Goal: Information Seeking & Learning: Learn about a topic

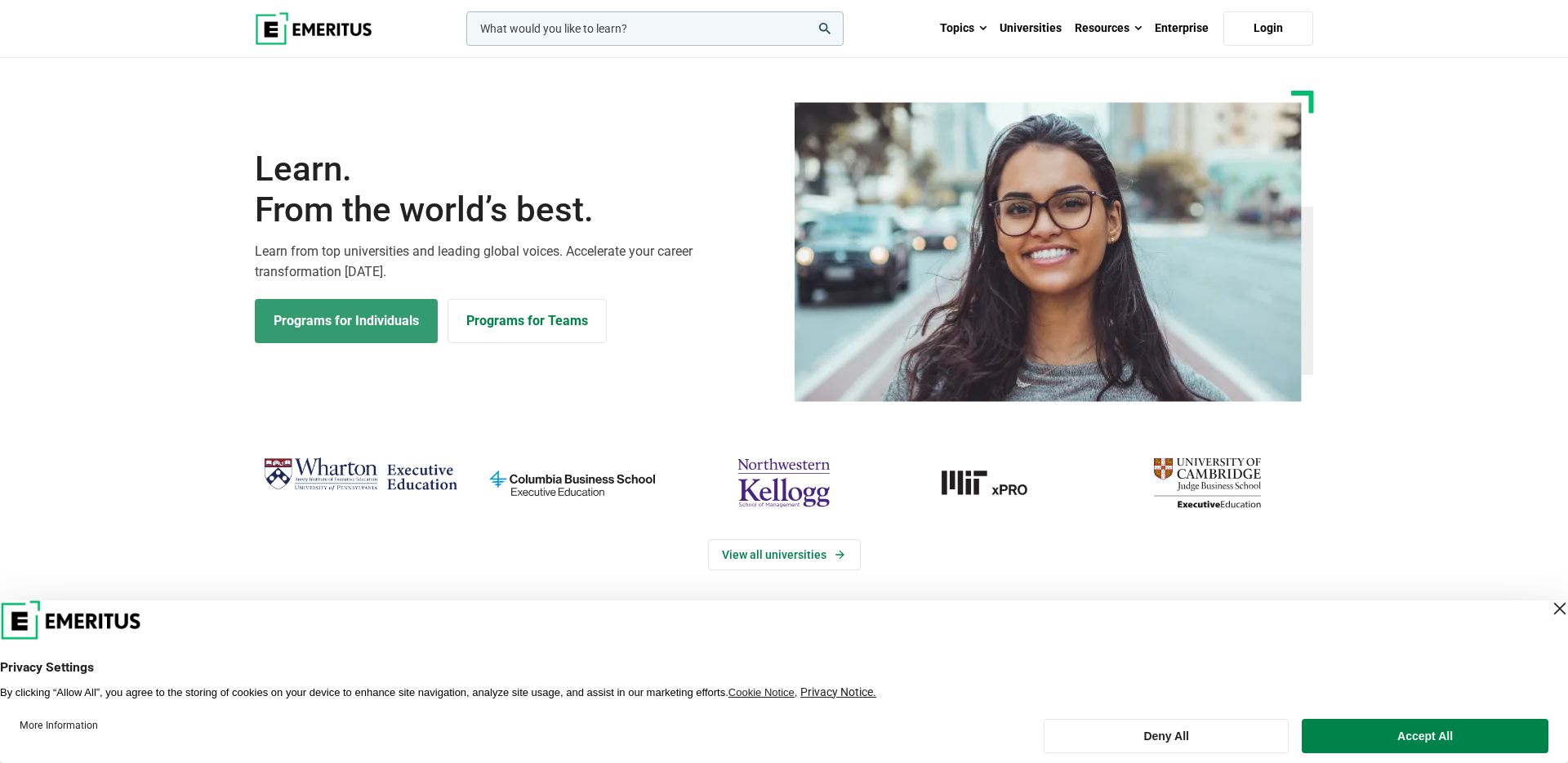
click at [387, 321] on link "Programs for Individuals" at bounding box center [347, 321] width 183 height 44
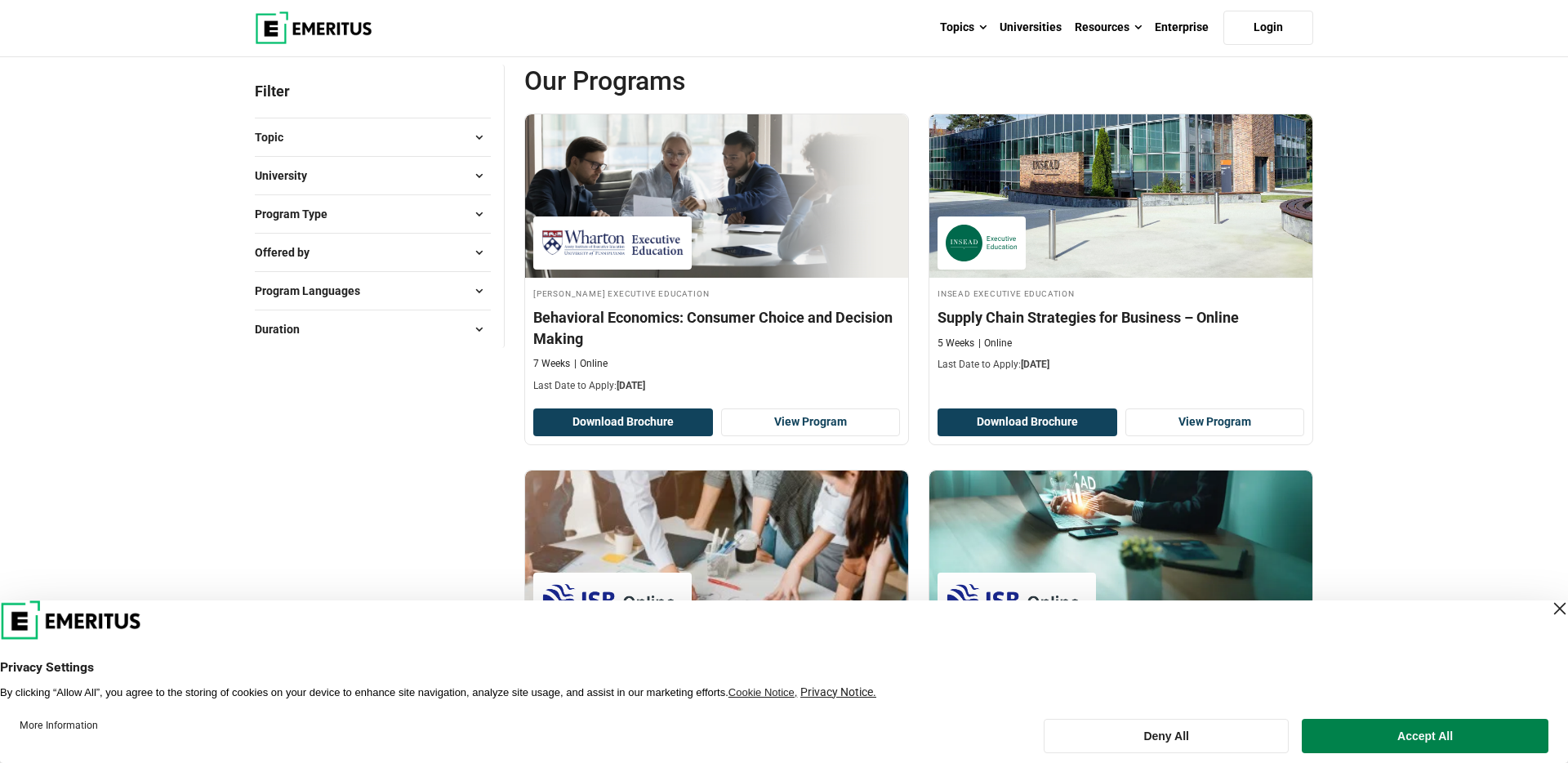
scroll to position [187, 0]
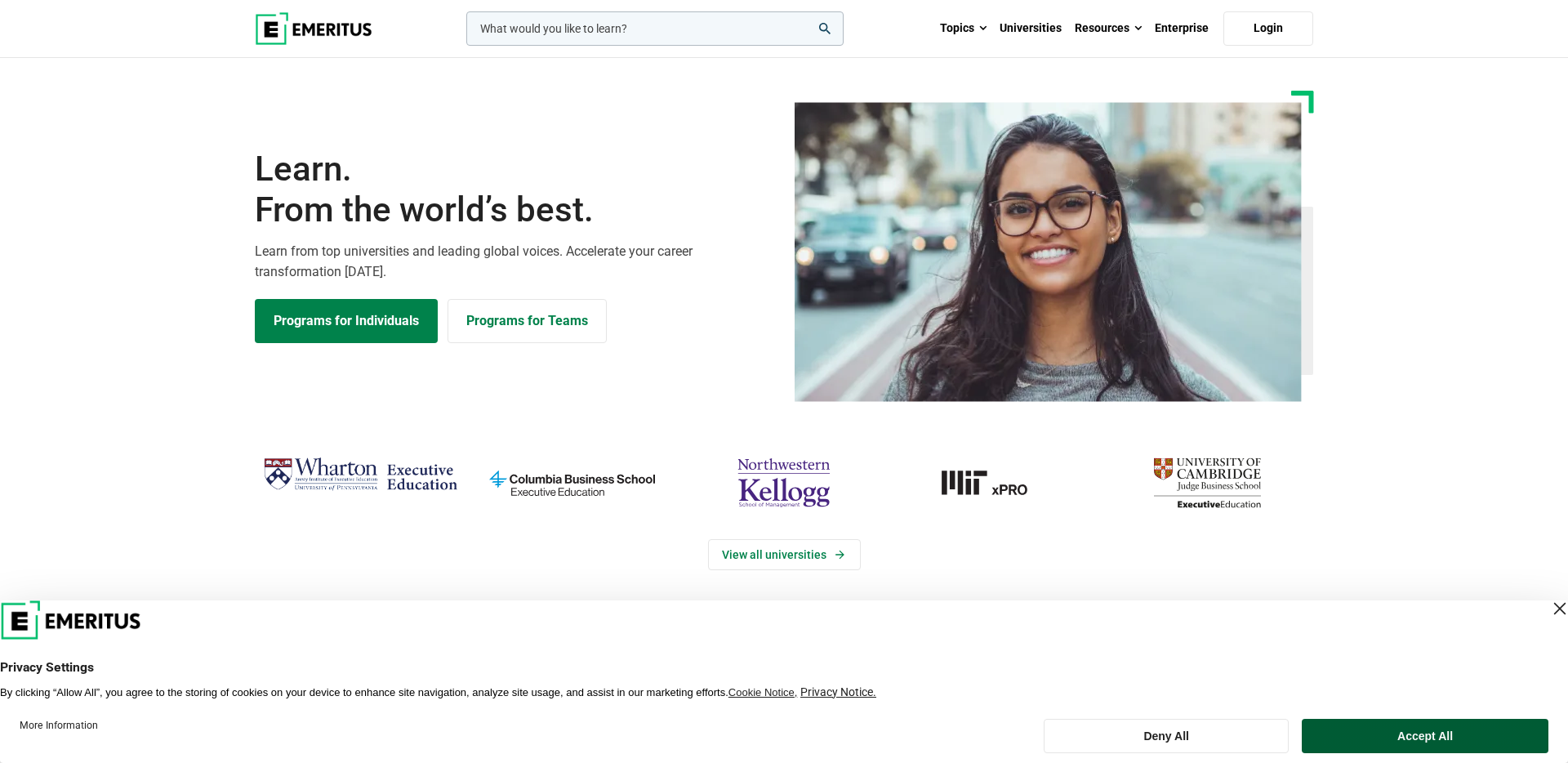
click at [1340, 733] on button "Accept All" at bounding box center [1425, 736] width 247 height 34
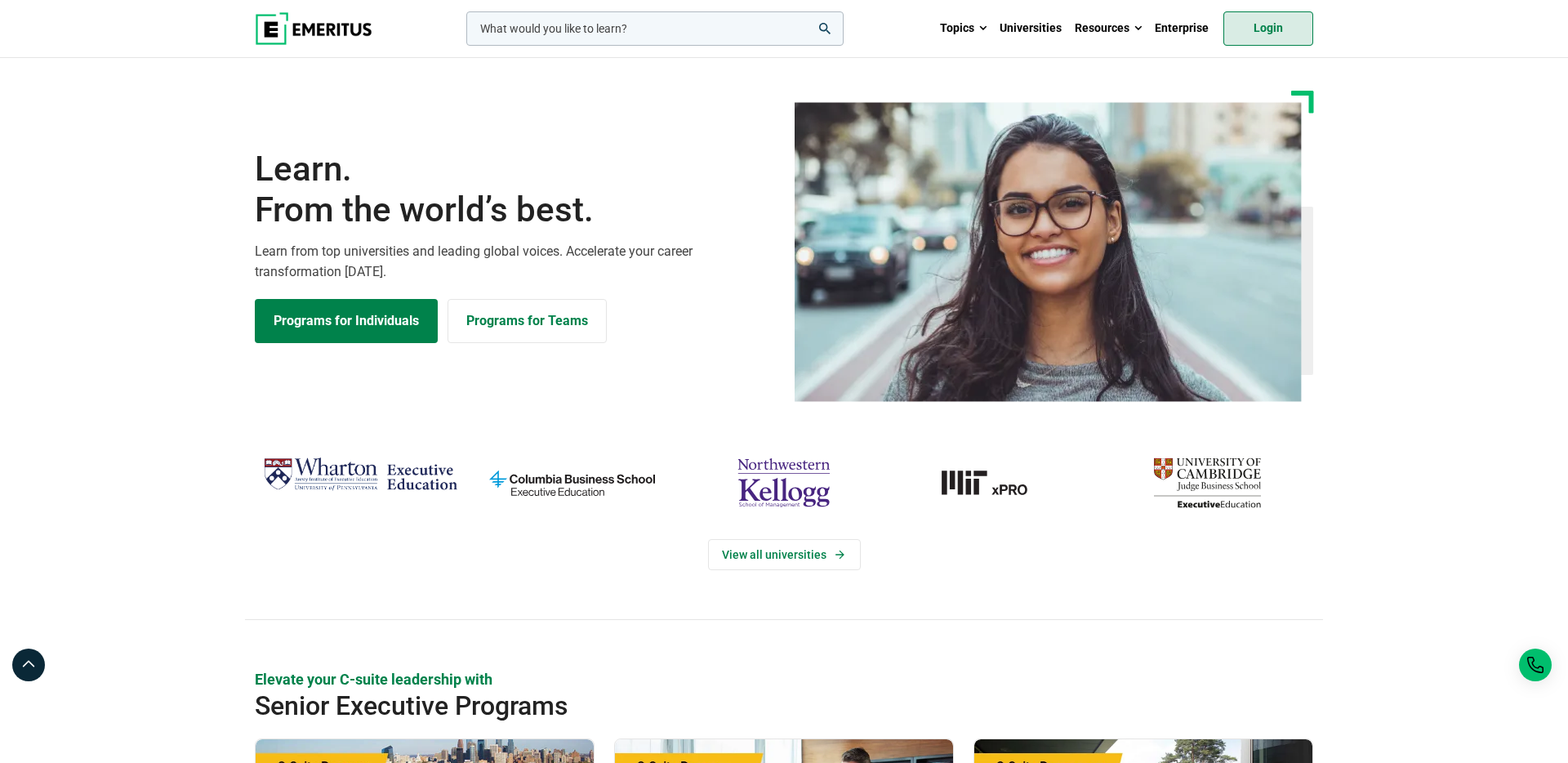
click at [1291, 30] on link "Login" at bounding box center [1269, 28] width 90 height 34
click at [315, 320] on link "Programs for Individuals" at bounding box center [347, 321] width 183 height 44
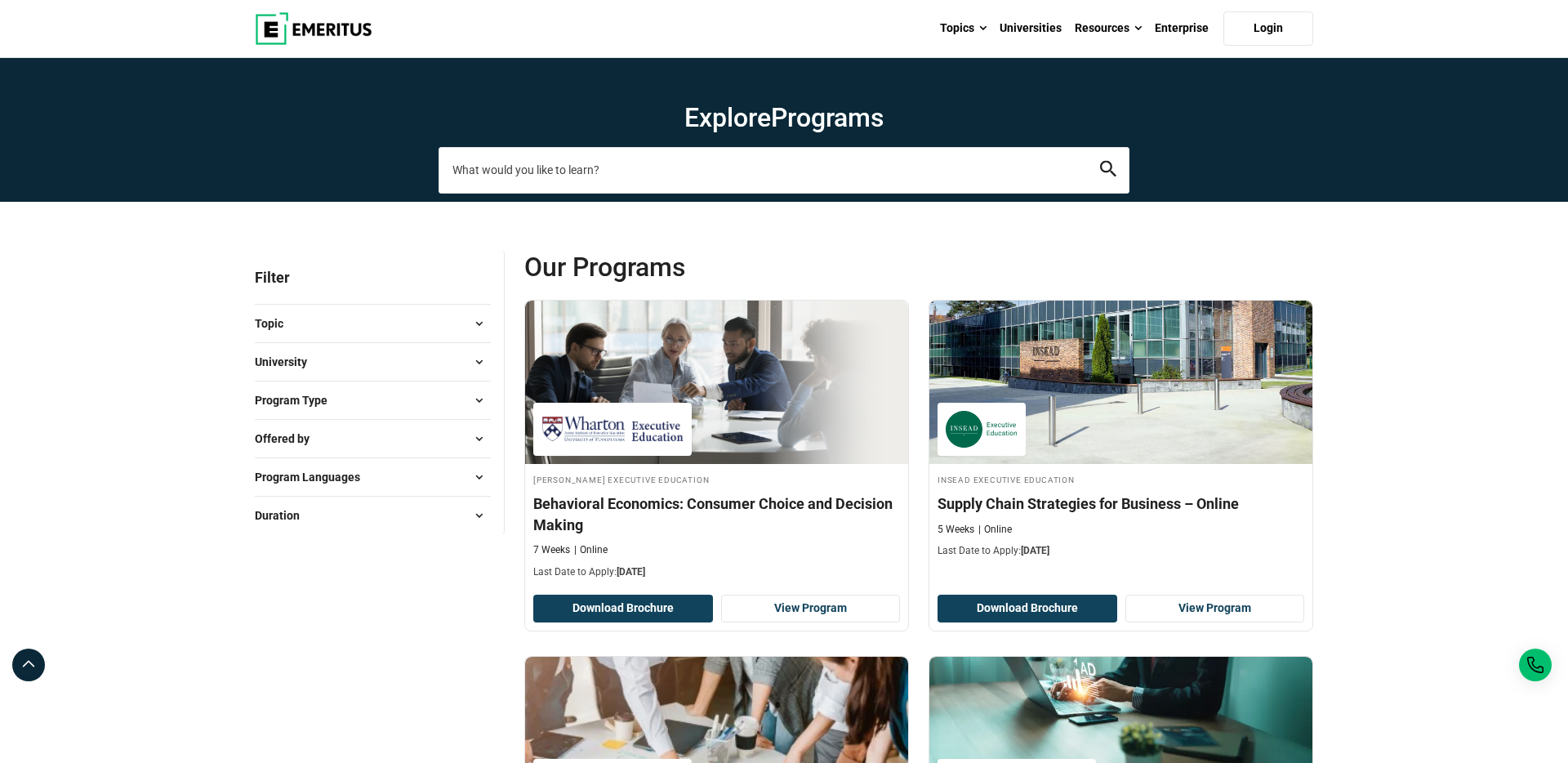
click at [696, 180] on input "search-page" at bounding box center [784, 170] width 691 height 46
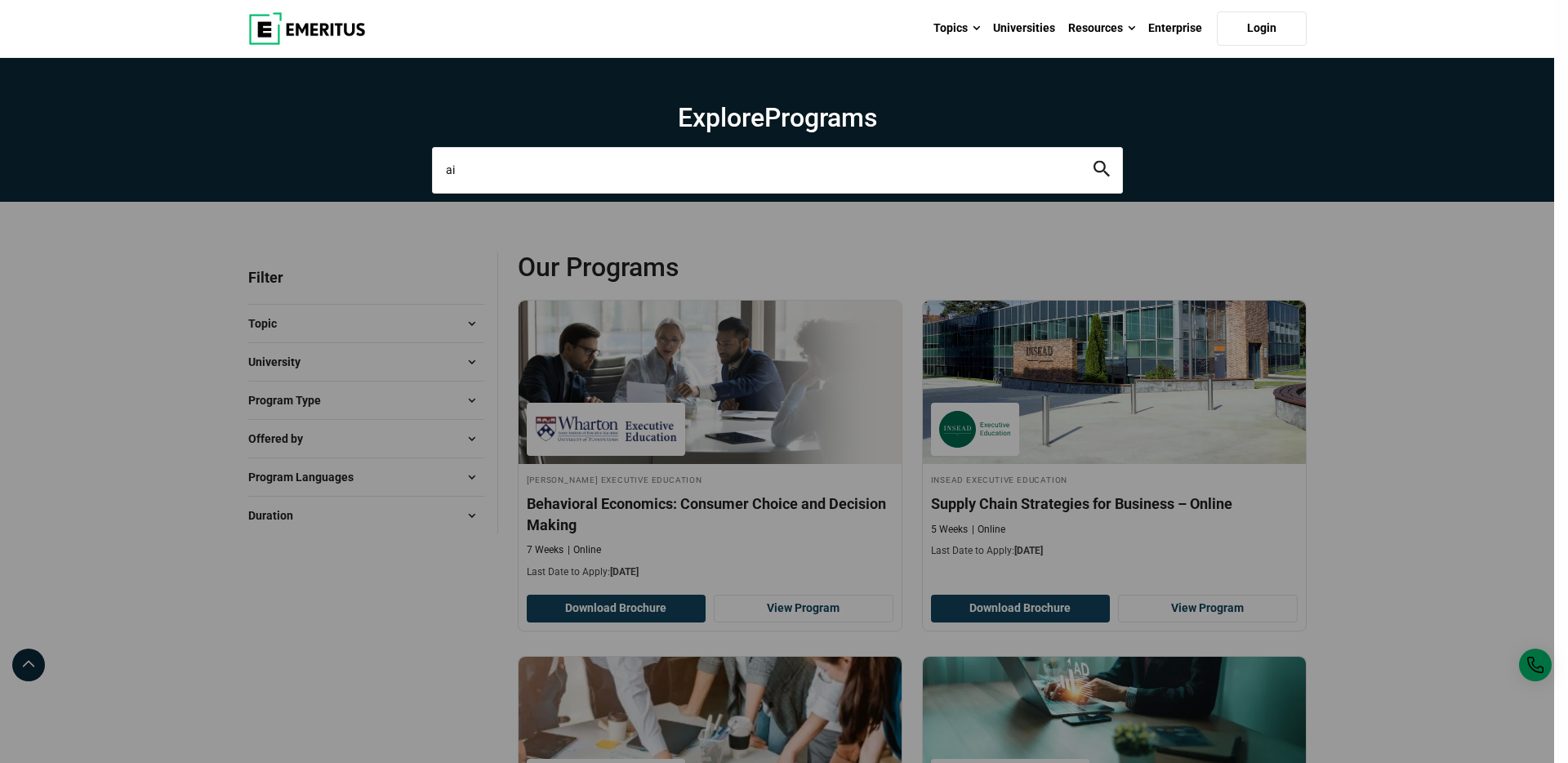
type input "ai"
click at [1094, 161] on button "search" at bounding box center [1102, 171] width 16 height 19
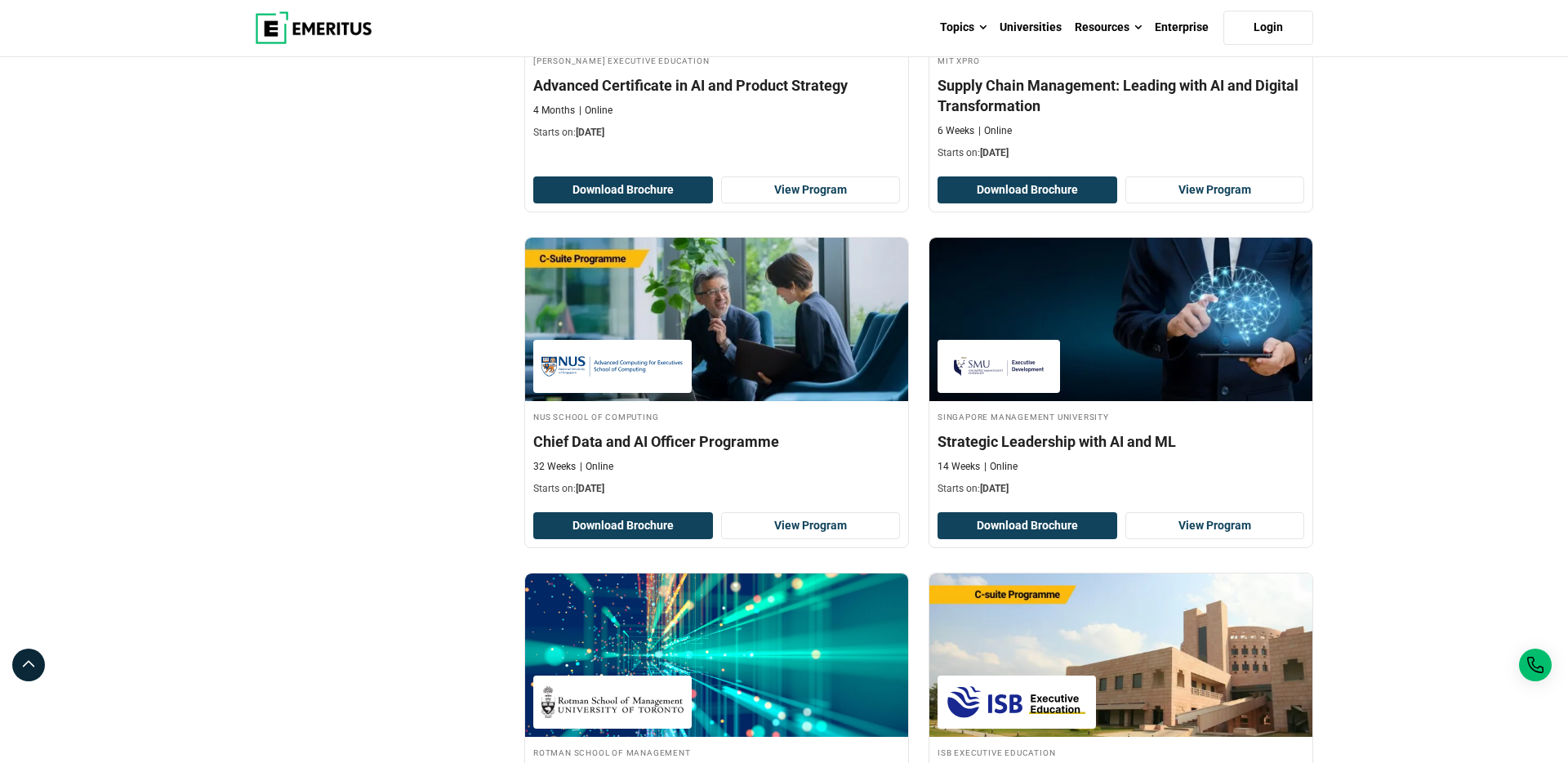
scroll to position [1805, 0]
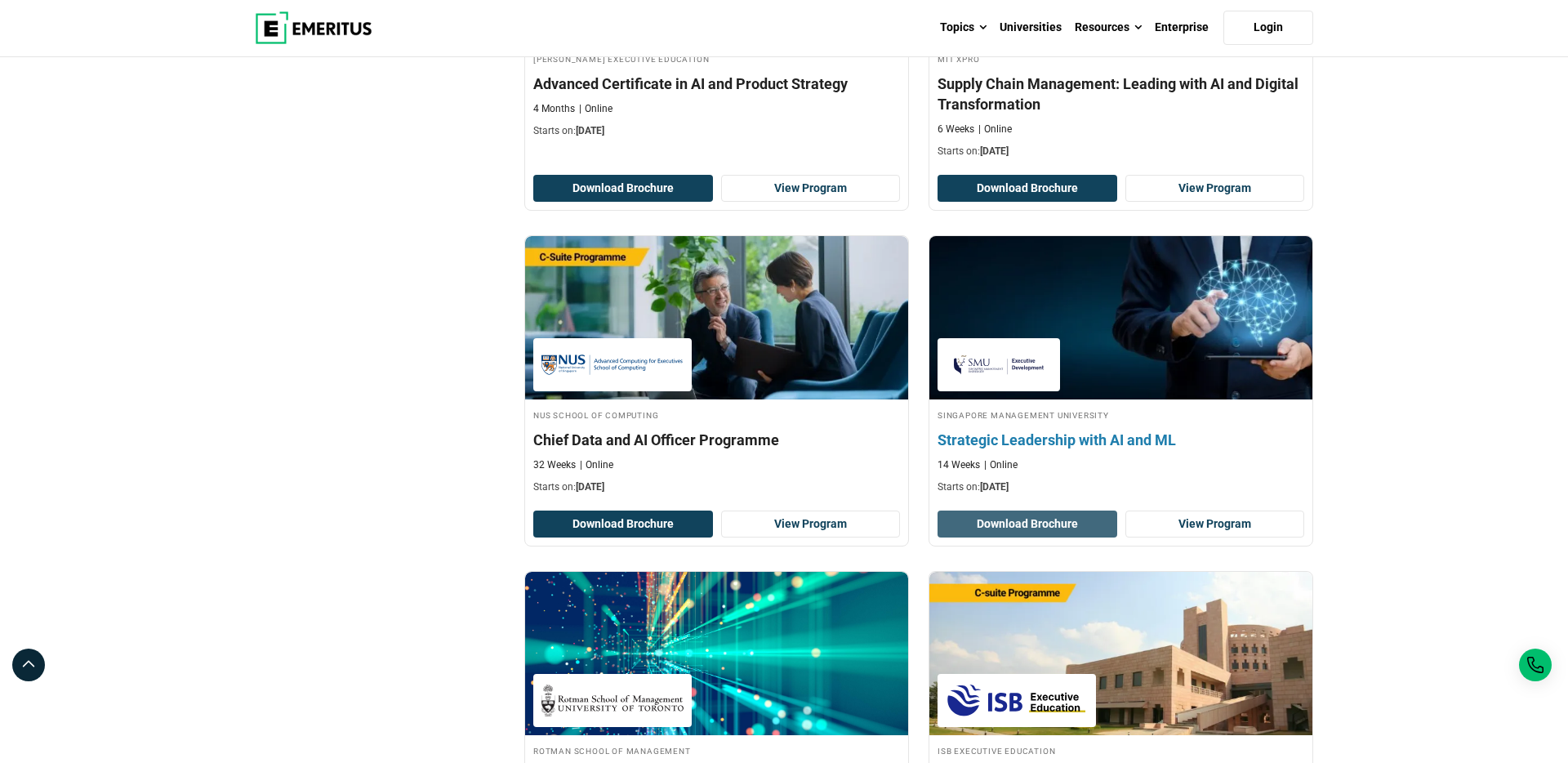
click at [1082, 523] on button "Download Brochure" at bounding box center [1028, 524] width 179 height 28
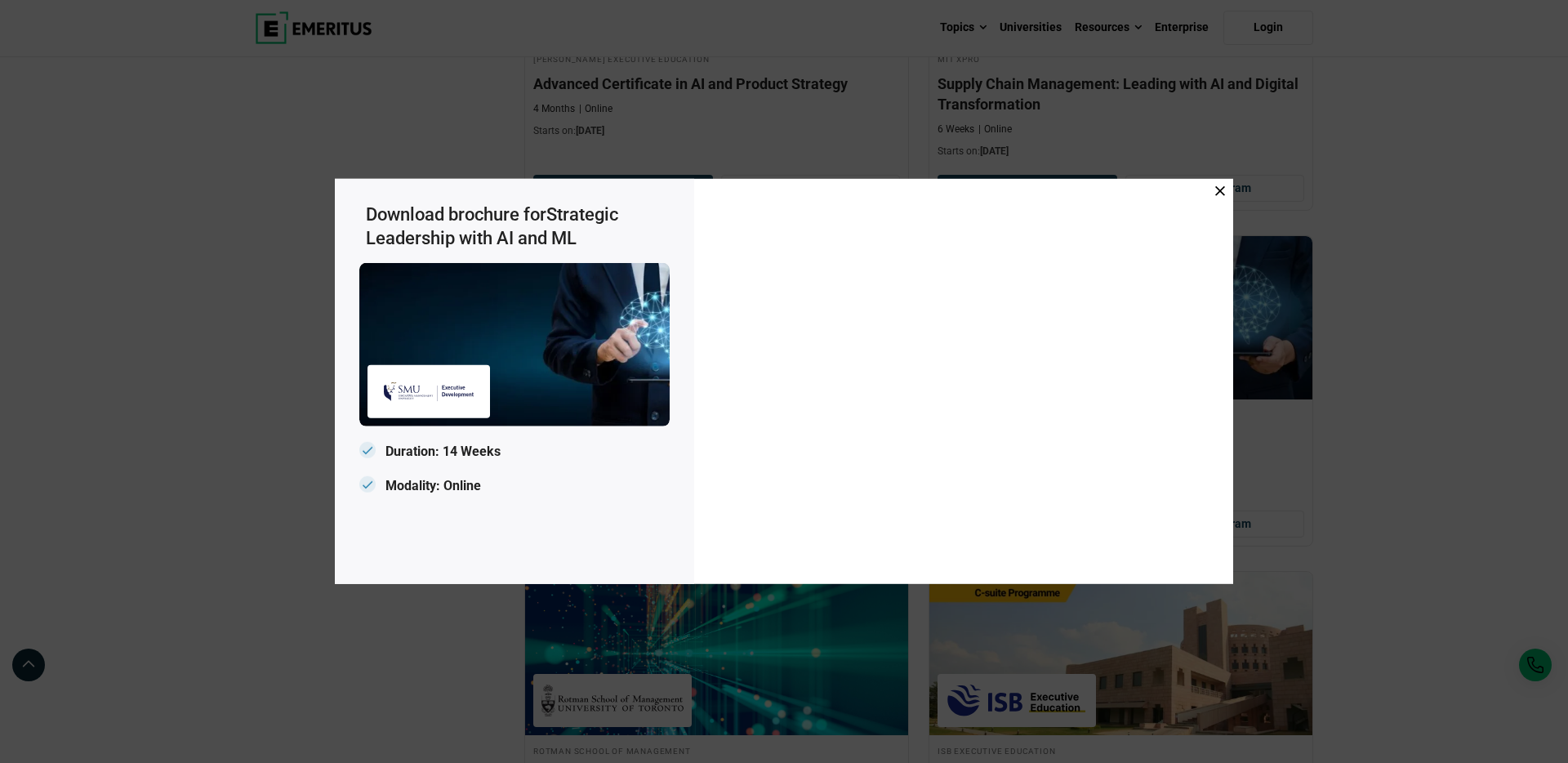
click at [1221, 191] on icon at bounding box center [1220, 191] width 9 height 9
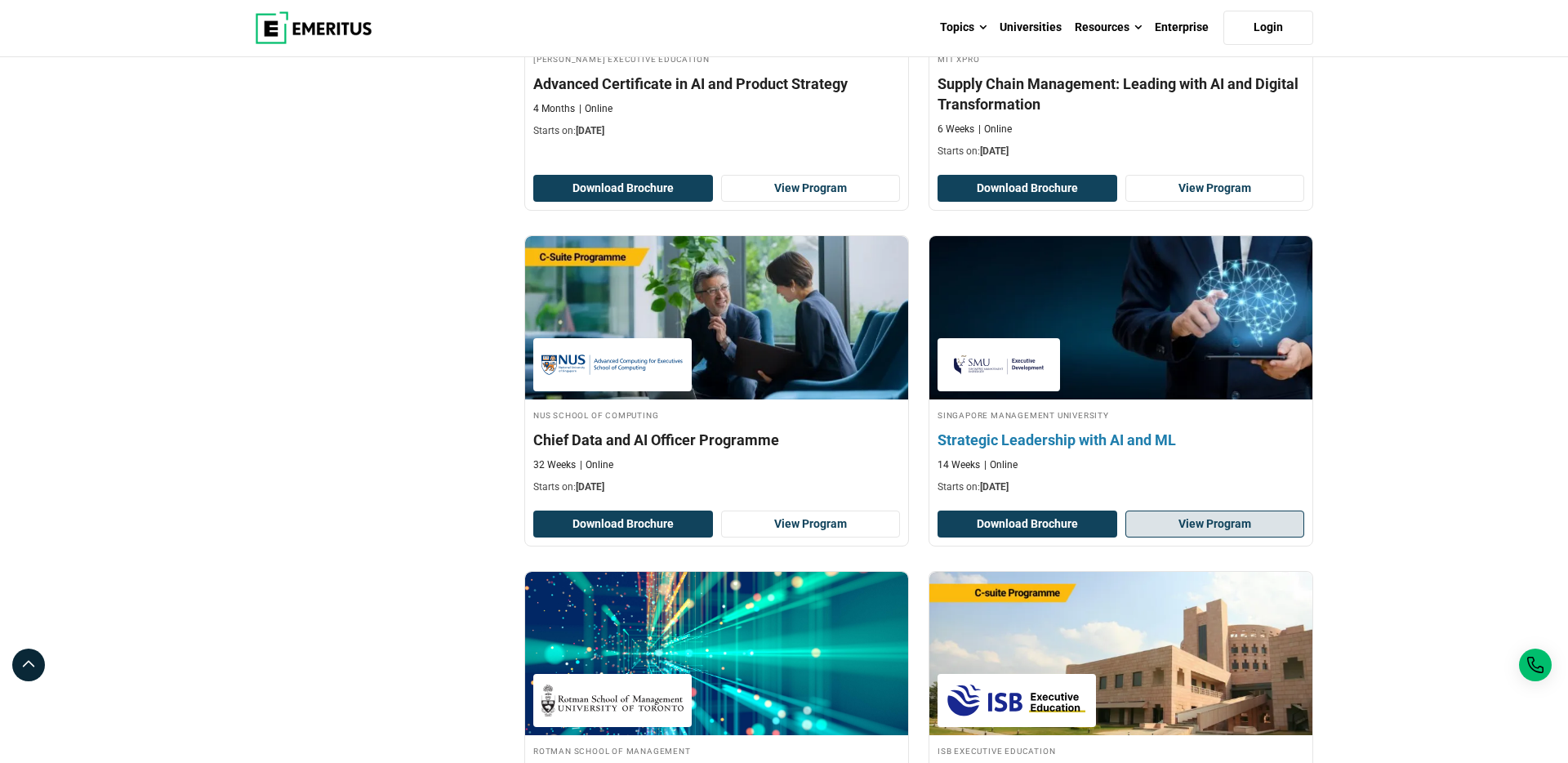
click at [1200, 519] on link "View Program" at bounding box center [1215, 524] width 179 height 28
